Goal: Check status: Check status

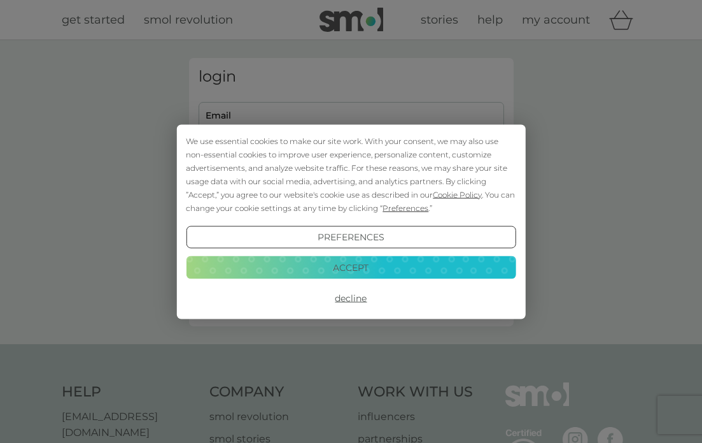
type input "[PERSON_NAME][EMAIL_ADDRESS][DOMAIN_NAME]"
click at [350, 267] on button "Accept" at bounding box center [351, 267] width 330 height 23
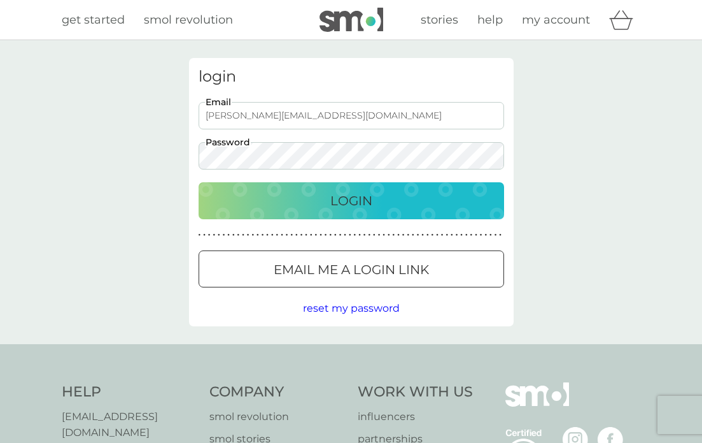
click at [351, 199] on p "Login" at bounding box center [351, 200] width 42 height 20
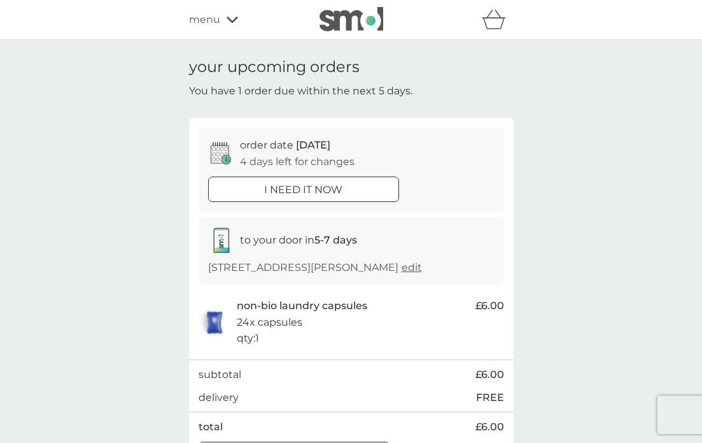
click at [298, 188] on div at bounding box center [304, 189] width 46 height 13
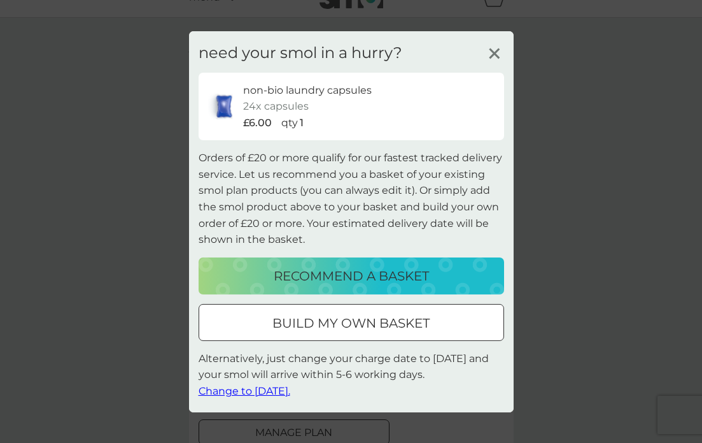
scroll to position [23, 0]
click at [260, 390] on span "Change to [DATE]." at bounding box center [245, 391] width 92 height 12
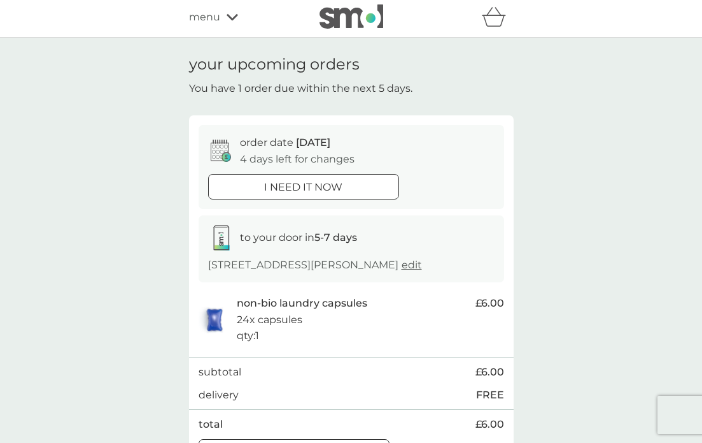
scroll to position [0, 0]
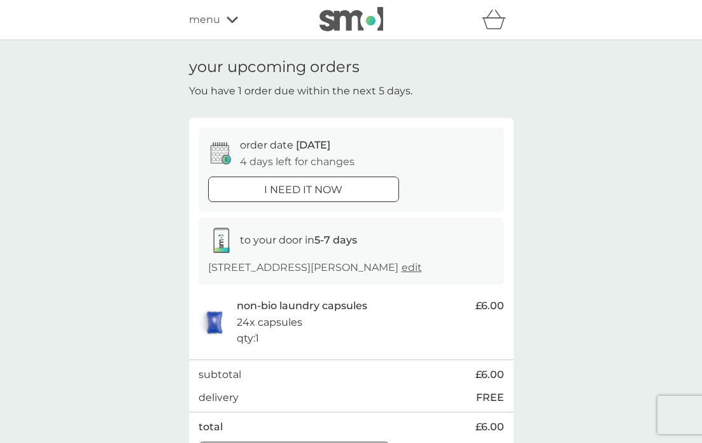
click at [230, 20] on icon at bounding box center [232, 20] width 11 height 6
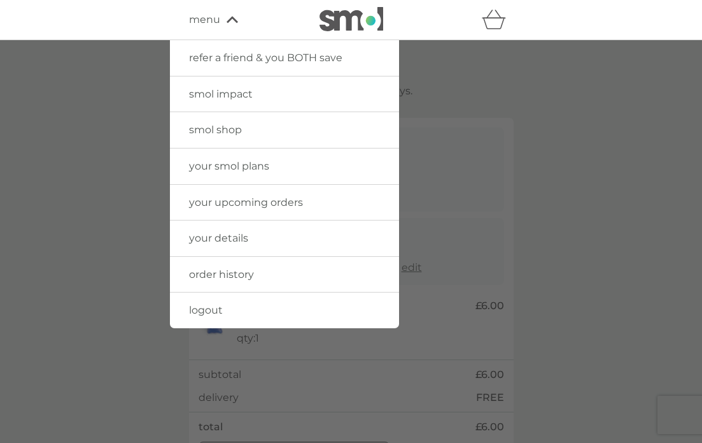
click at [234, 204] on span "your upcoming orders" at bounding box center [246, 202] width 114 height 12
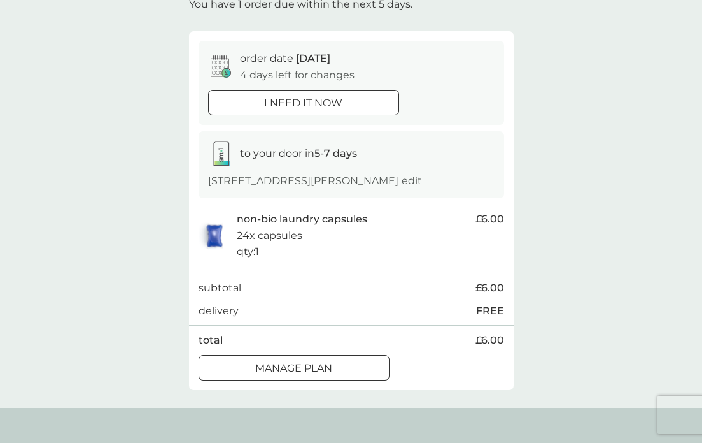
scroll to position [83, 0]
